Goal: Information Seeking & Learning: Check status

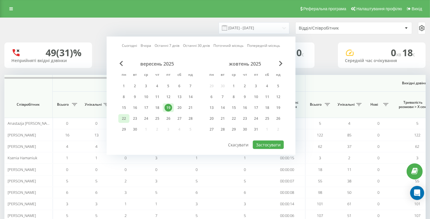
click at [126, 115] on div "22" at bounding box center [124, 119] width 8 height 8
click at [271, 142] on button "Застосувати" at bounding box center [268, 144] width 31 height 8
type input "[DATE] - [DATE]"
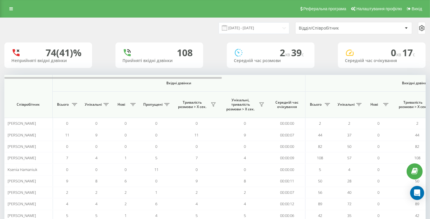
click at [325, 31] on div "Відділ/Співробітник" at bounding box center [354, 28] width 116 height 12
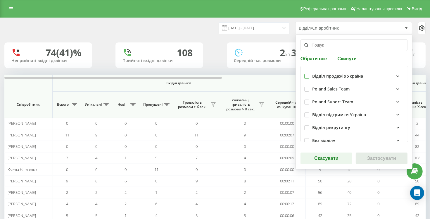
click at [307, 74] on label at bounding box center [307, 74] width 5 height 0
checkbox input "true"
click at [371, 159] on button "Застосувати" at bounding box center [382, 158] width 52 height 12
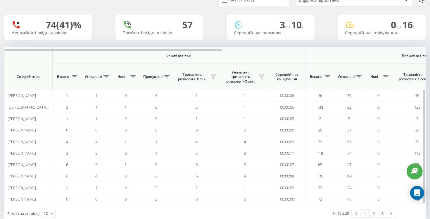
scroll to position [41, 0]
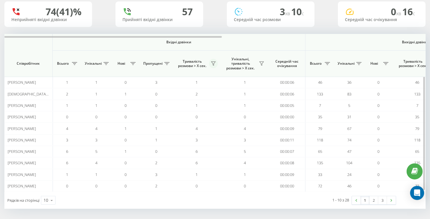
click at [212, 61] on icon at bounding box center [213, 63] width 5 height 5
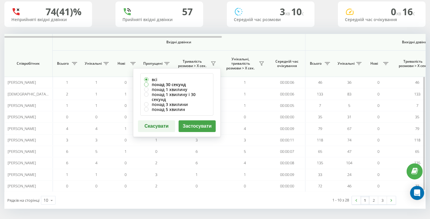
click at [148, 83] on label "понад 30 секунд" at bounding box center [177, 84] width 66 height 5
radio input "true"
click at [195, 122] on button "Застосувати" at bounding box center [197, 126] width 37 height 12
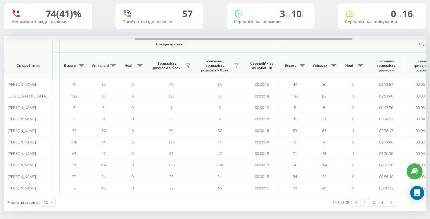
scroll to position [0, 245]
drag, startPoint x: 218, startPoint y: 39, endPoint x: 345, endPoint y: 71, distance: 131.0
click at [345, 71] on div "Вхідні дзвінки Вихідні дзвінки Всі дзвінки Співробітник Всього Унікальні Нові П…" at bounding box center [215, 115] width 422 height 158
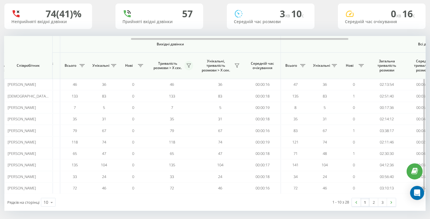
click at [188, 64] on icon at bounding box center [189, 65] width 5 height 5
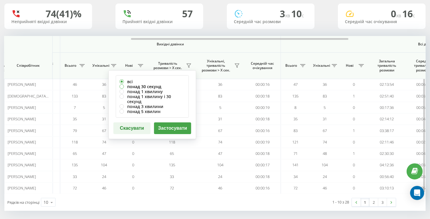
drag, startPoint x: 121, startPoint y: 85, endPoint x: 157, endPoint y: 105, distance: 40.7
click at [122, 85] on label "понад 30 секунд" at bounding box center [153, 86] width 66 height 5
radio input "true"
click at [171, 122] on button "Застосувати" at bounding box center [172, 128] width 37 height 12
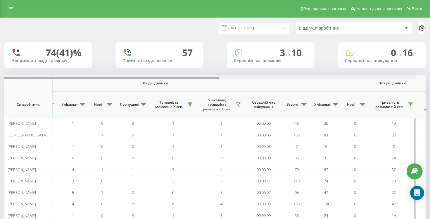
scroll to position [0, 44]
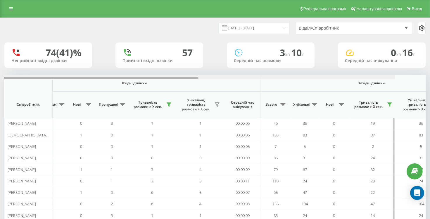
drag, startPoint x: 215, startPoint y: 78, endPoint x: 238, endPoint y: 80, distance: 23.2
click at [238, 80] on div "Вхідні дзвінки Вихідні дзвінки Всі дзвінки Співробітник Всього Унікальні Нові П…" at bounding box center [215, 154] width 422 height 158
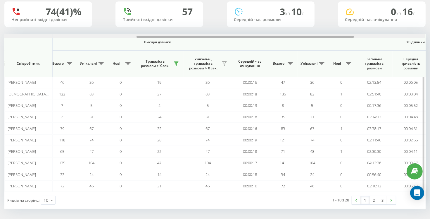
scroll to position [0, 261]
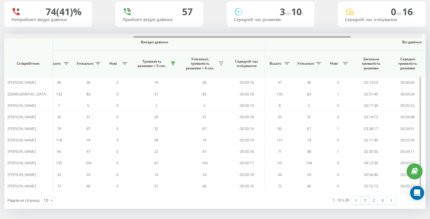
drag, startPoint x: 197, startPoint y: 37, endPoint x: 309, endPoint y: 53, distance: 113.2
click at [309, 53] on div "Вхідні дзвінки Вихідні дзвінки Всі дзвінки Співробітник Всього Унікальні Нові П…" at bounding box center [215, 113] width 422 height 158
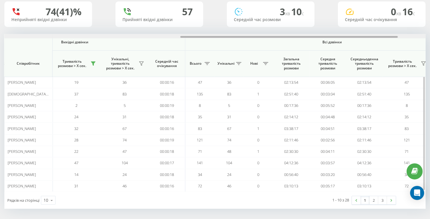
scroll to position [0, 342]
drag, startPoint x: 222, startPoint y: 37, endPoint x: 263, endPoint y: 46, distance: 42.5
click at [263, 46] on div "Вхідні дзвінки Вихідні дзвінки Всі дзвінки Співробітник Всього Унікальні Нові П…" at bounding box center [215, 113] width 422 height 158
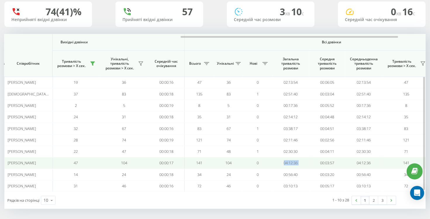
drag, startPoint x: 281, startPoint y: 163, endPoint x: 308, endPoint y: 162, distance: 27.2
click at [309, 162] on td "04:12:36" at bounding box center [291, 162] width 37 height 11
copy td "04:12:36"
